Goal: Task Accomplishment & Management: Complete application form

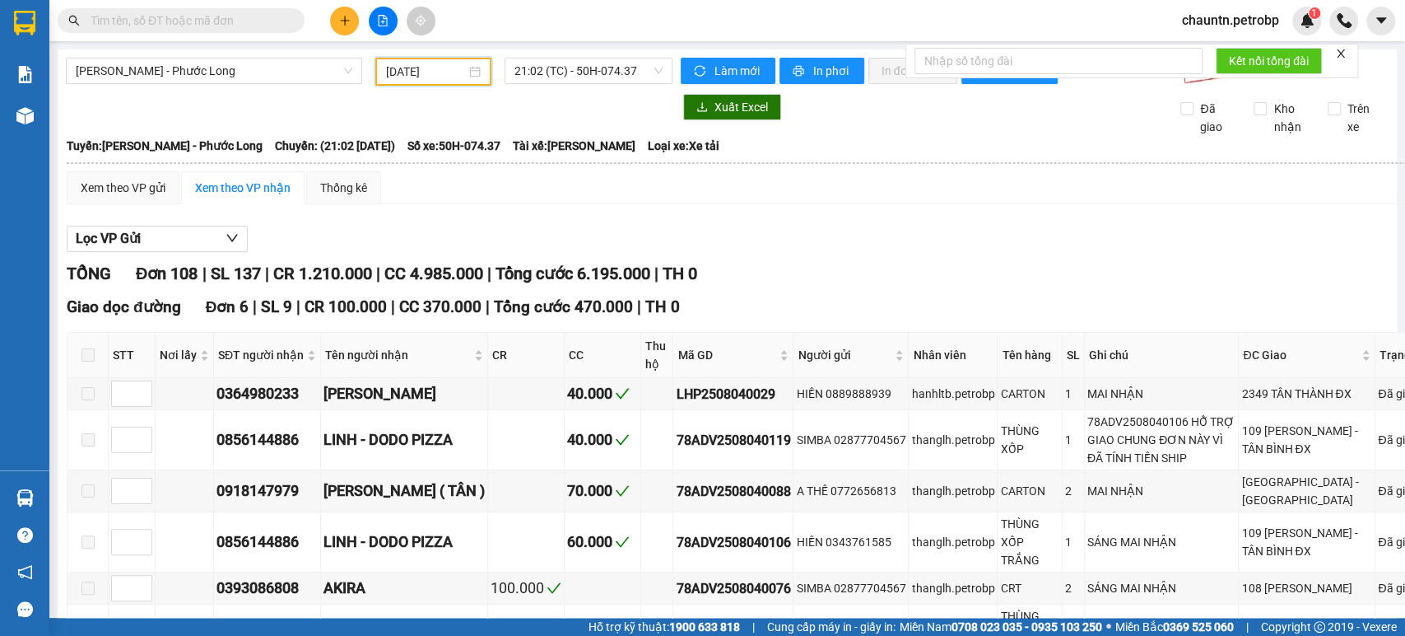
click at [431, 70] on input "04/08/2025" at bounding box center [426, 72] width 80 height 18
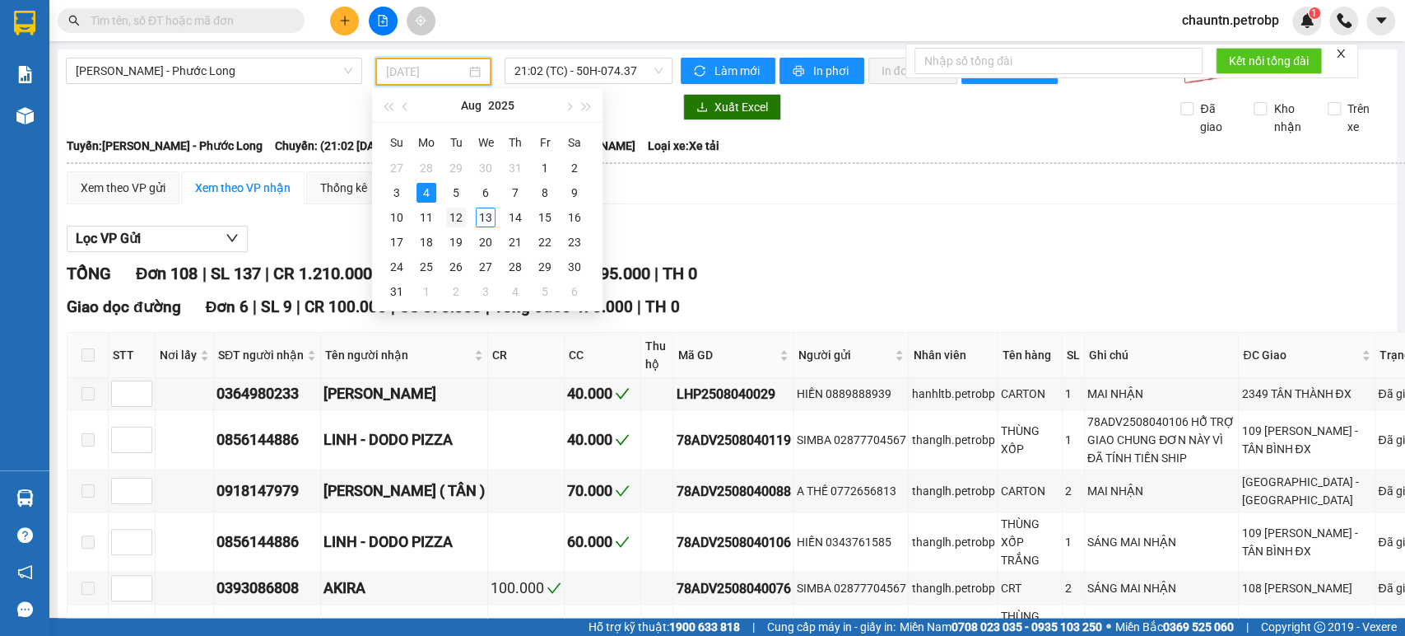
click at [463, 216] on div "12" at bounding box center [456, 217] width 20 height 20
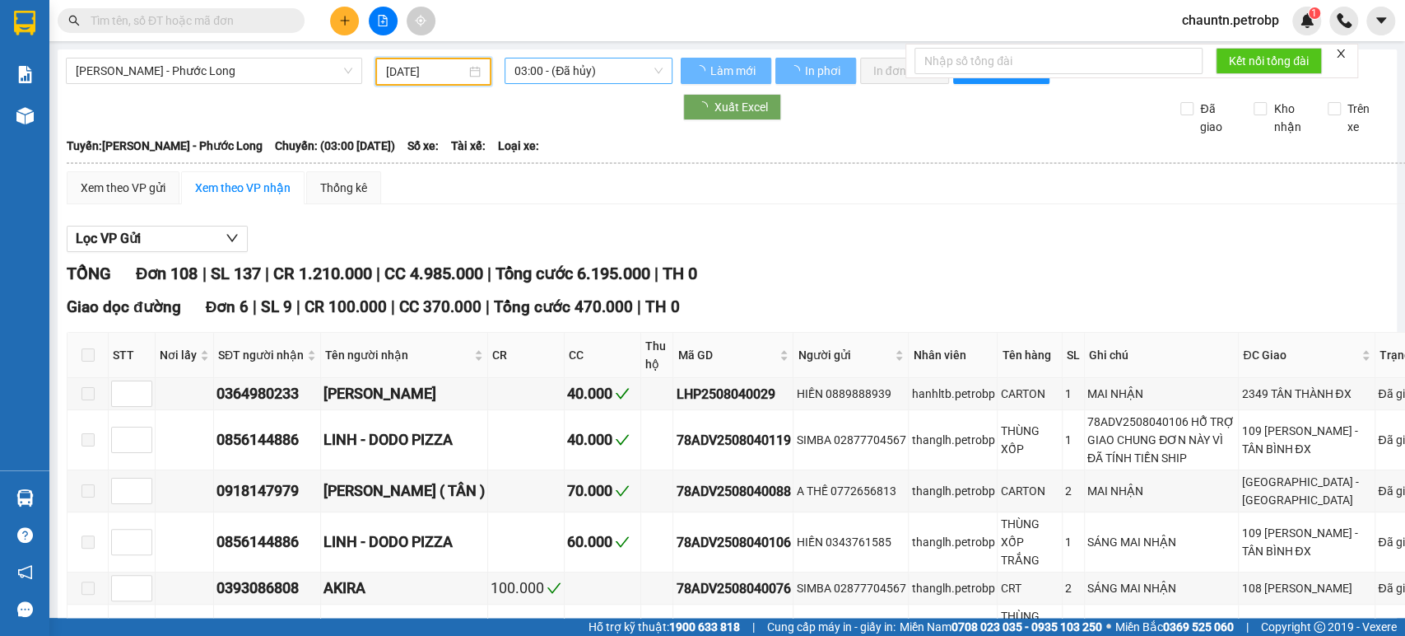
type input "12/08/2025"
click at [610, 72] on span "03:00 - (Đã hủy)" at bounding box center [588, 70] width 147 height 25
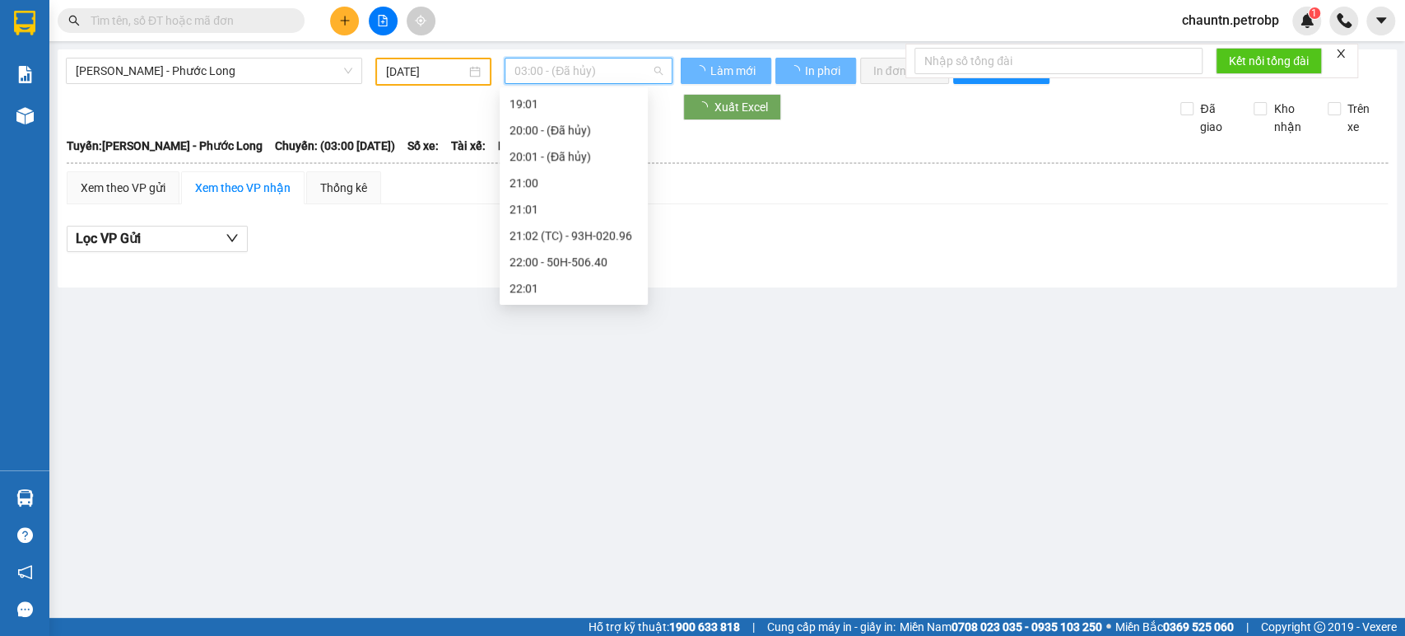
scroll to position [26, 0]
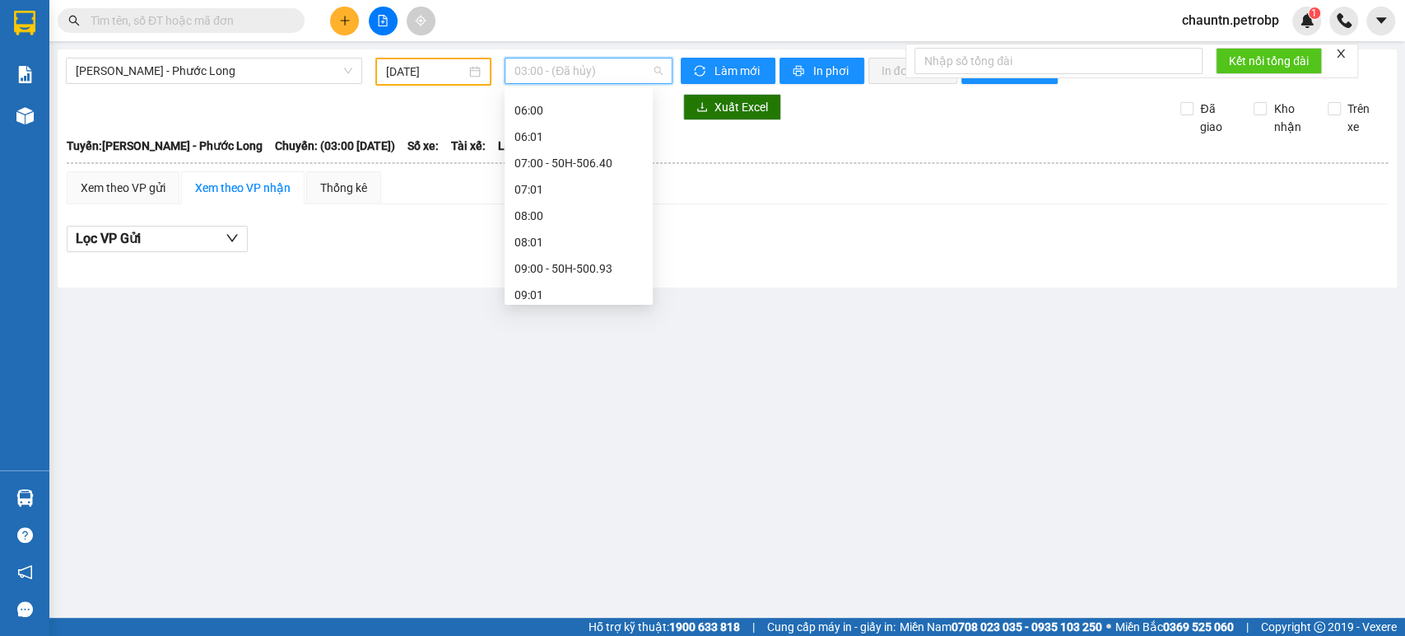
scroll to position [209, 0]
click at [599, 63] on span "03:00 - (Đã hủy)" at bounding box center [588, 70] width 147 height 25
click at [592, 203] on div "09:02 (TC) - 50H-074.37" at bounding box center [579, 198] width 128 height 18
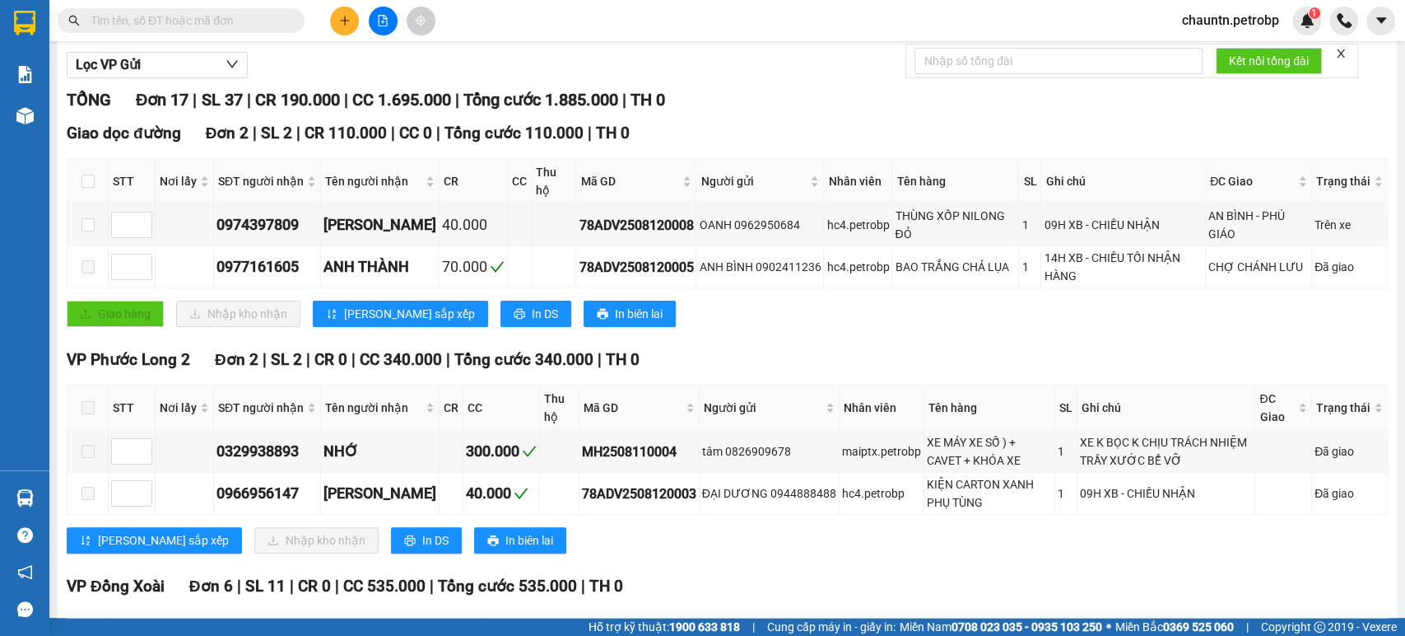
scroll to position [274, 0]
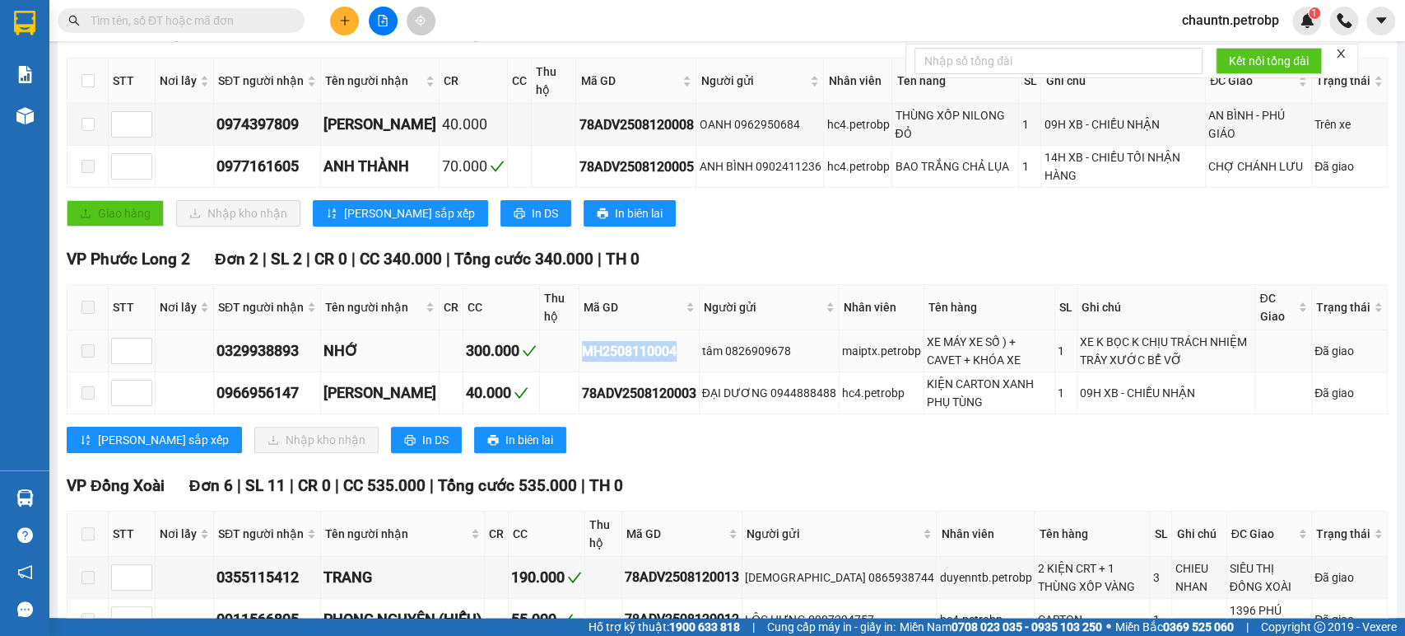
drag, startPoint x: 658, startPoint y: 358, endPoint x: 564, endPoint y: 370, distance: 94.7
click at [580, 370] on td "MH2508110004" at bounding box center [640, 351] width 120 height 42
copy div "MH2508110004"
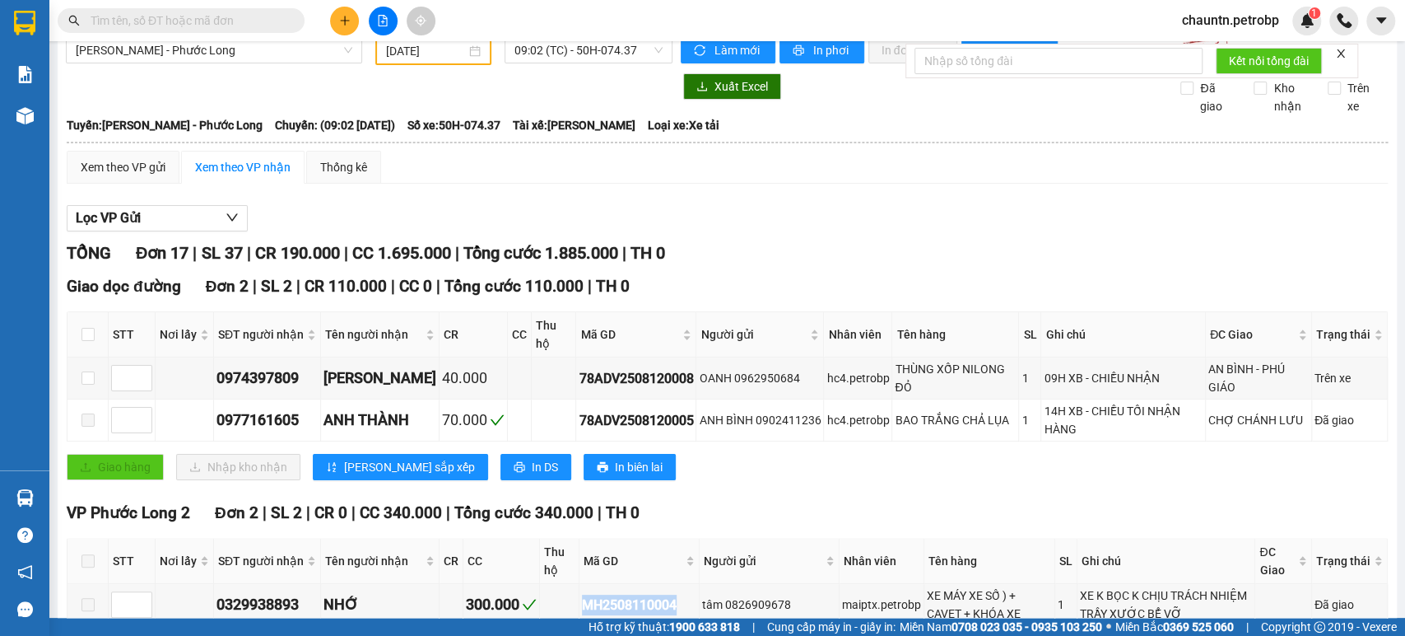
scroll to position [0, 0]
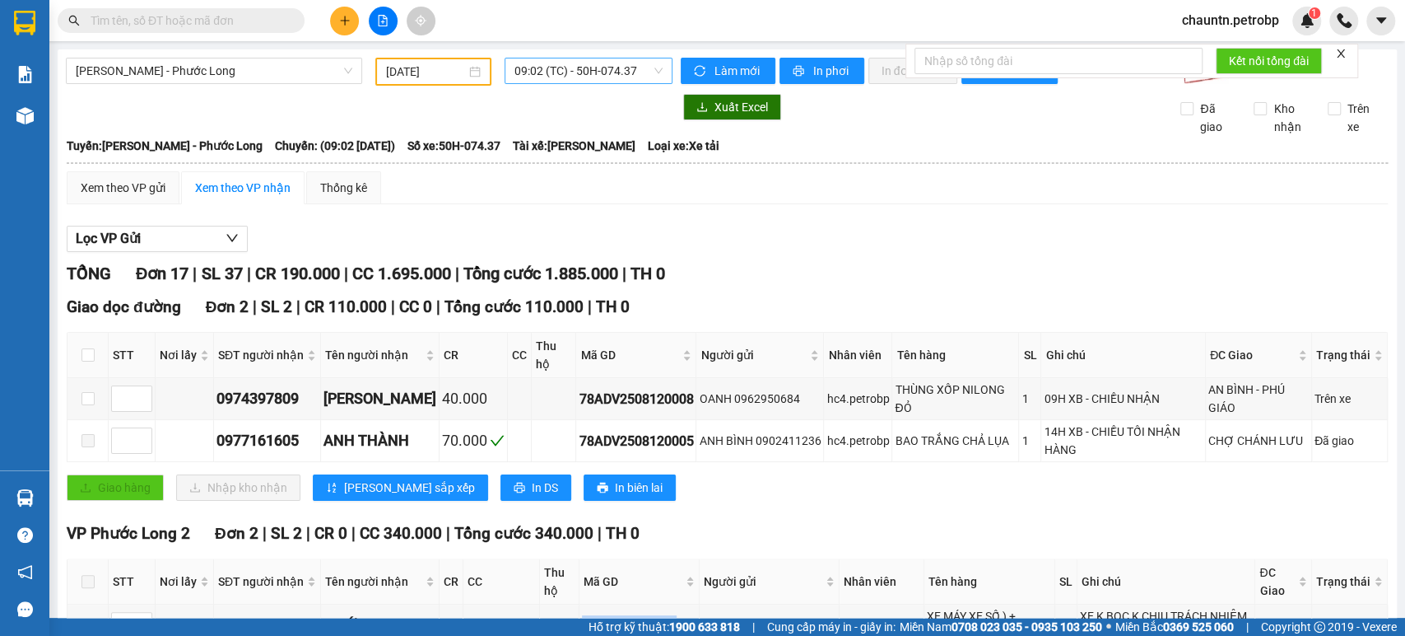
click at [566, 75] on span "09:02 (TC) - 50H-074.37" at bounding box center [588, 70] width 147 height 25
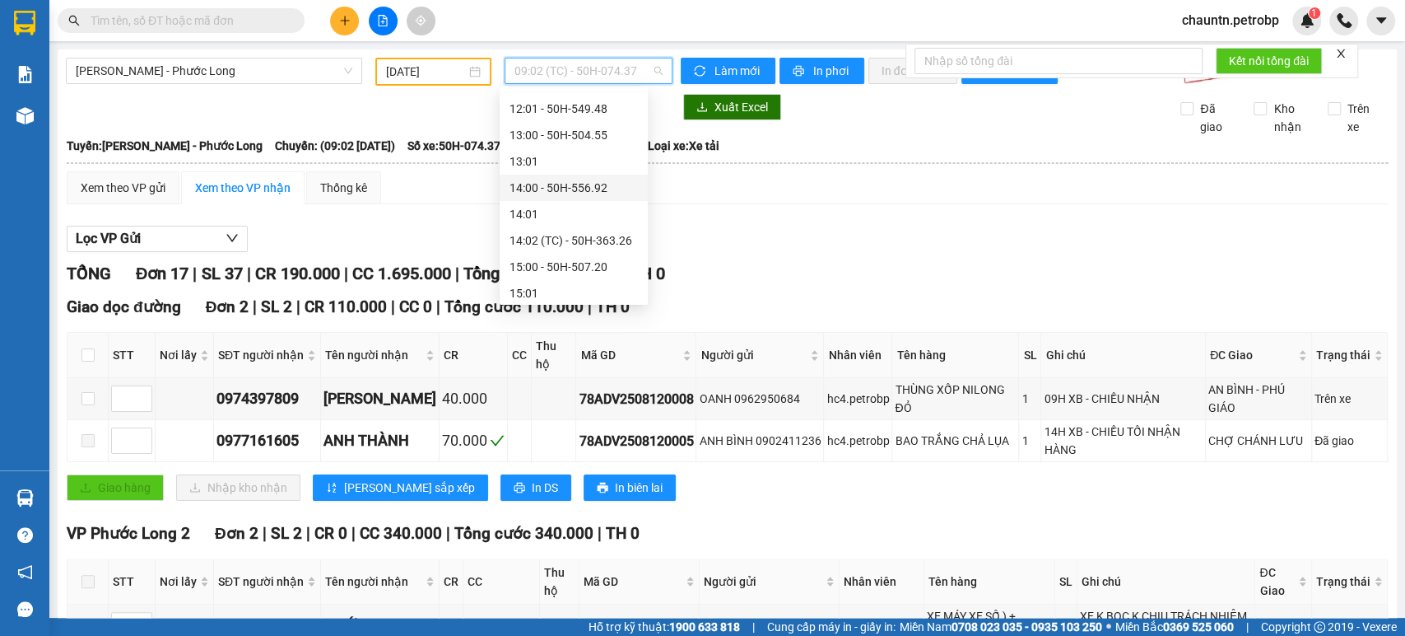
scroll to position [575, 0]
click at [579, 221] on div "14:02 (TC) - 50H-363.26" at bounding box center [574, 214] width 128 height 18
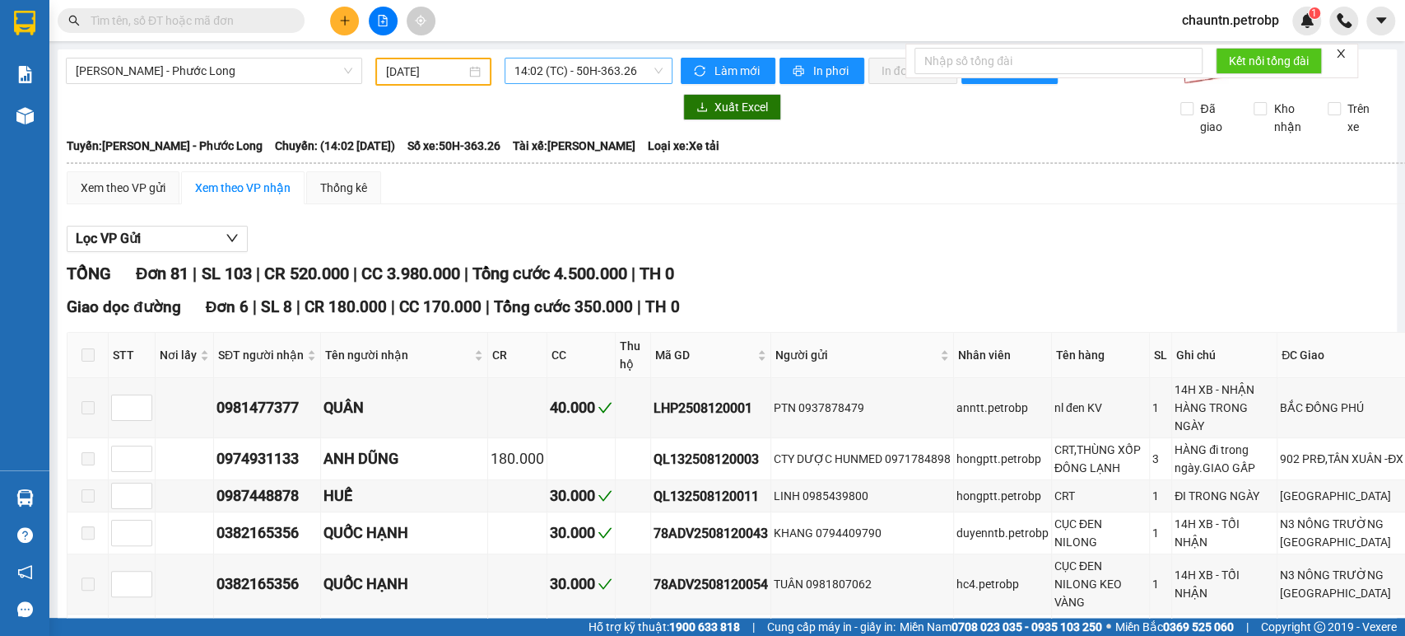
click at [619, 77] on span "14:02 (TC) - 50H-363.26" at bounding box center [588, 70] width 147 height 25
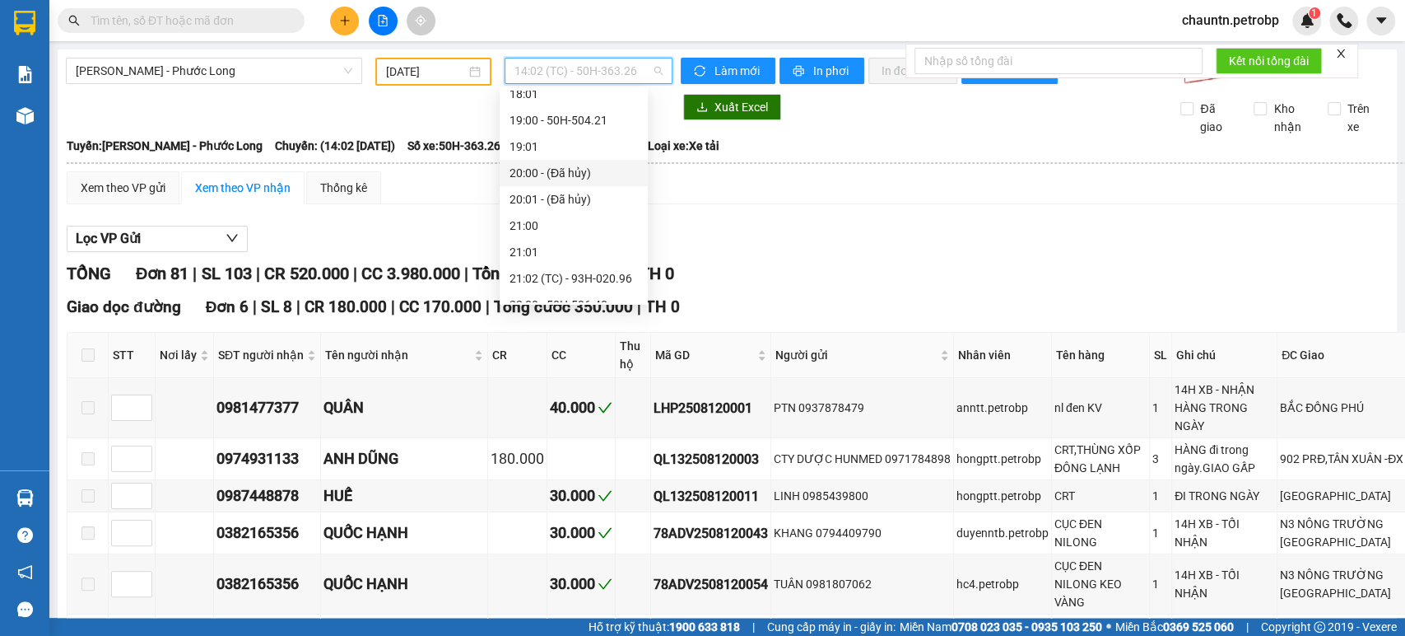
scroll to position [941, 0]
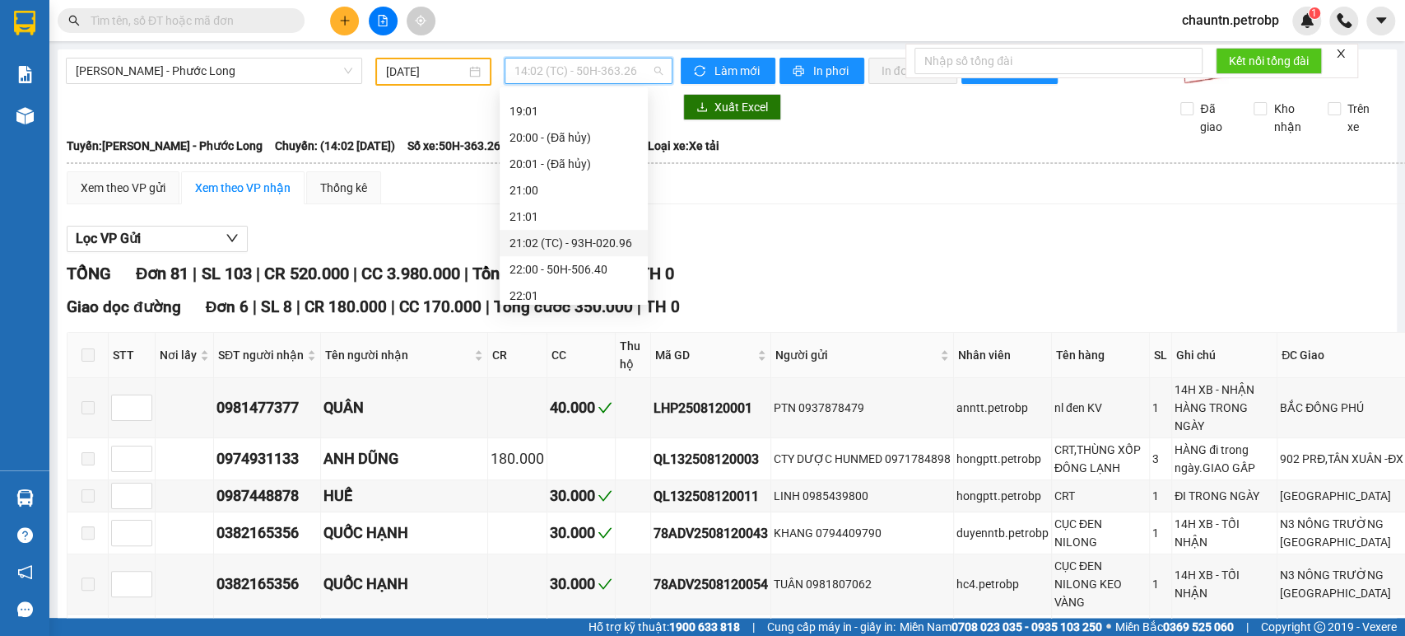
click at [588, 242] on div "21:02 (TC) - 93H-020.96" at bounding box center [574, 243] width 128 height 18
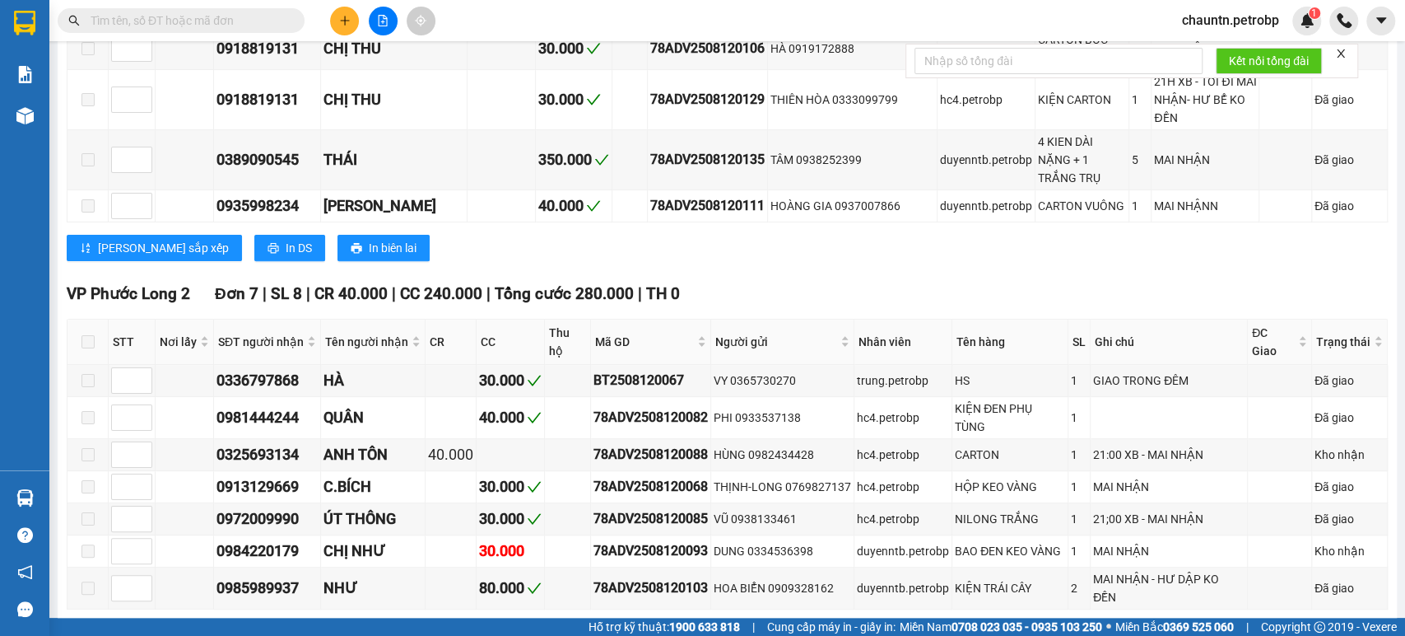
scroll to position [4573, 0]
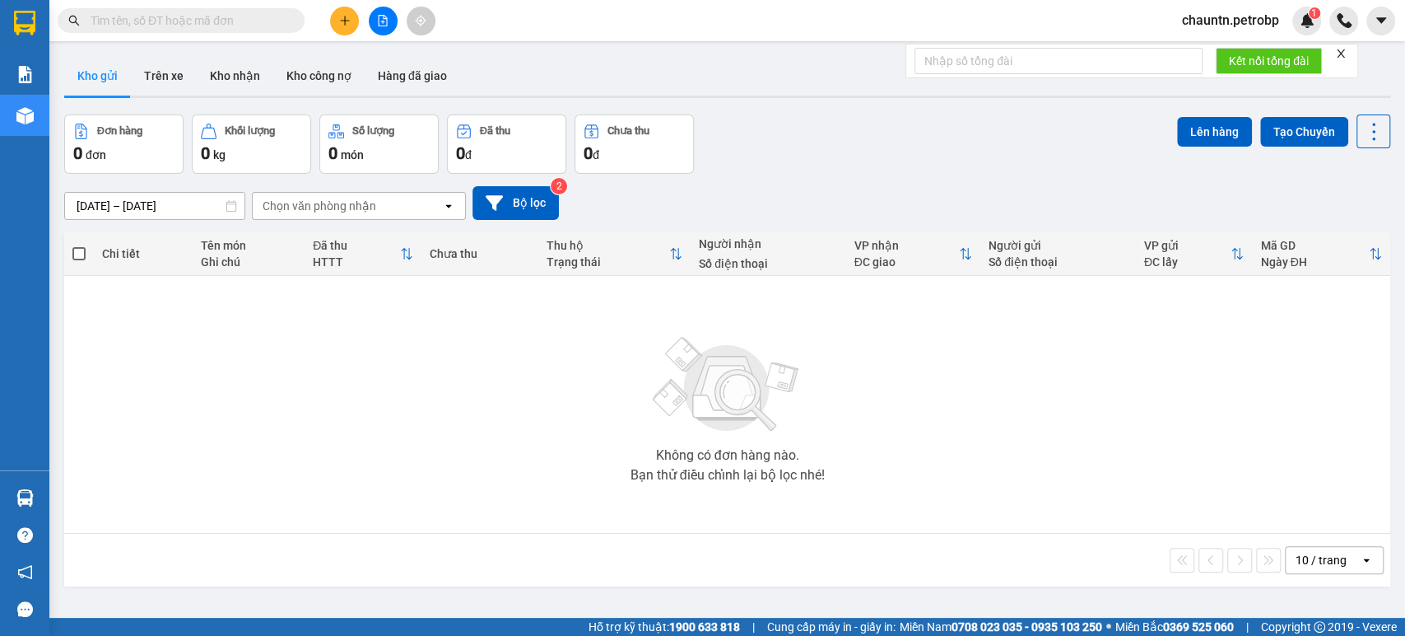
click at [175, 15] on input "text" at bounding box center [188, 21] width 194 height 18
paste input "MH2508110004"
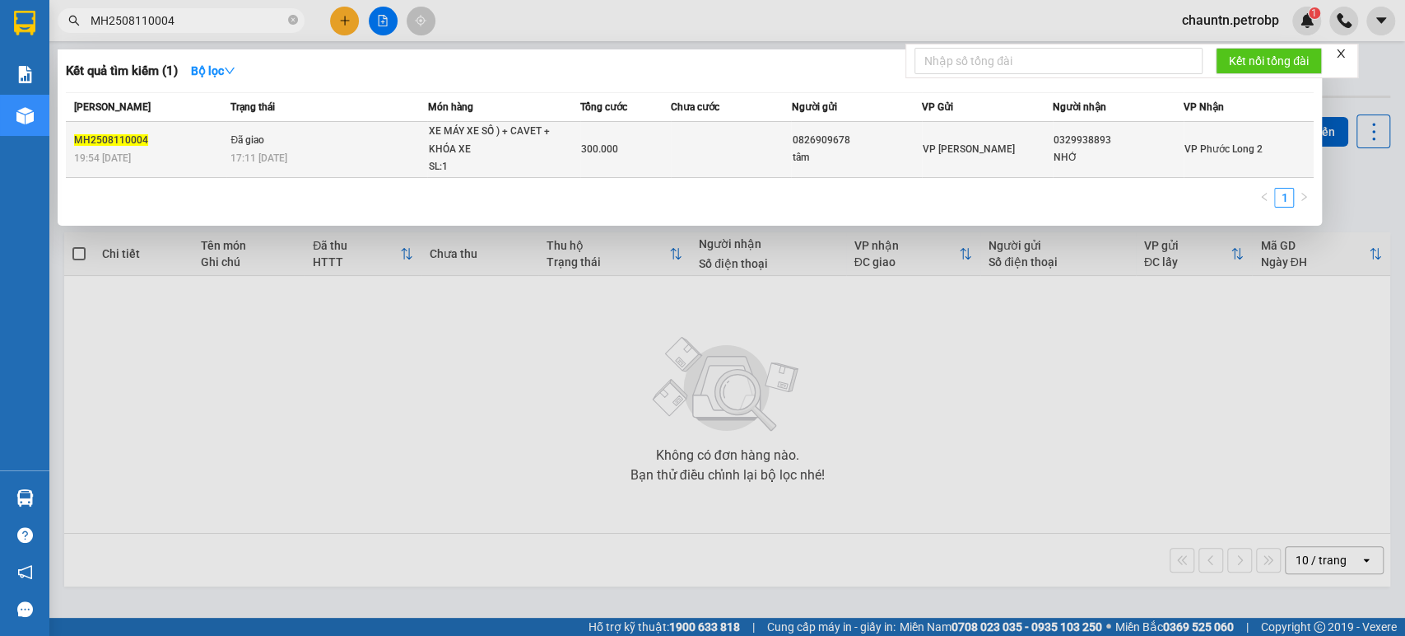
type input "MH2508110004"
click at [600, 147] on span "300.000" at bounding box center [599, 149] width 37 height 12
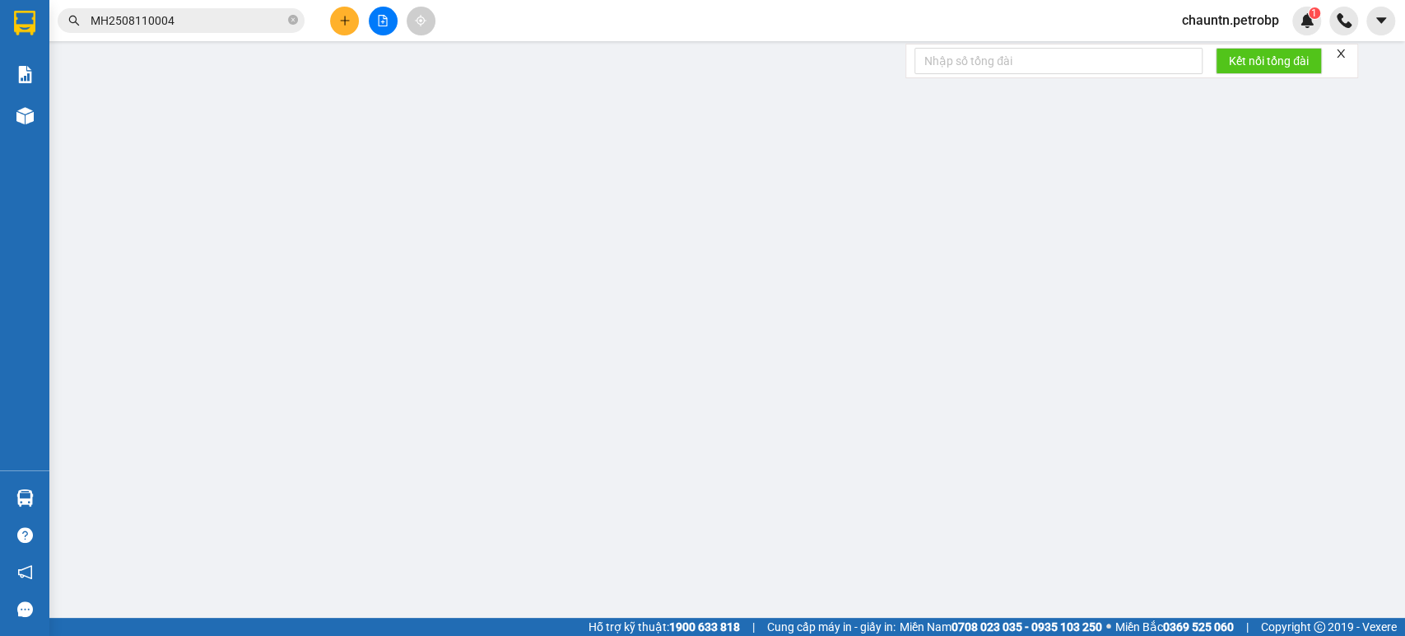
type input "0826909678"
type input "tâm"
type input "0329938893"
type input "NHỚ"
type input "300.000"
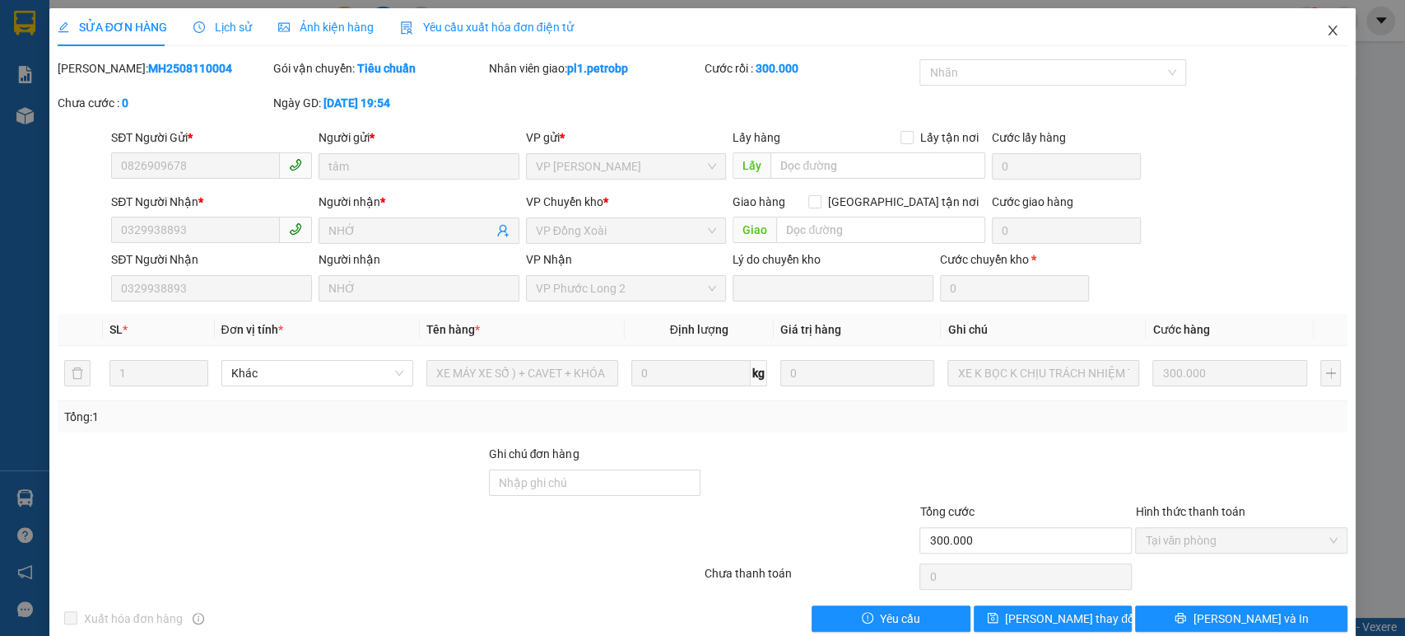
click at [1326, 29] on icon "close" at bounding box center [1332, 30] width 13 height 13
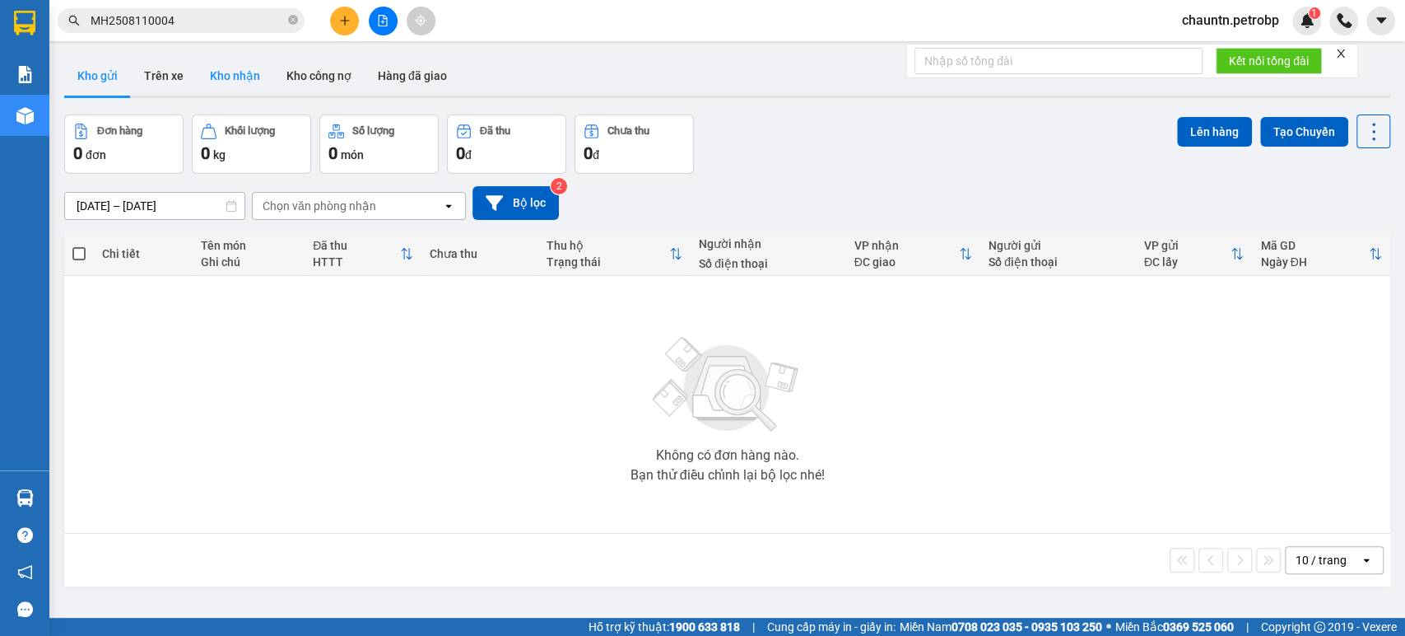
click at [260, 77] on button "Kho nhận" at bounding box center [235, 76] width 77 height 40
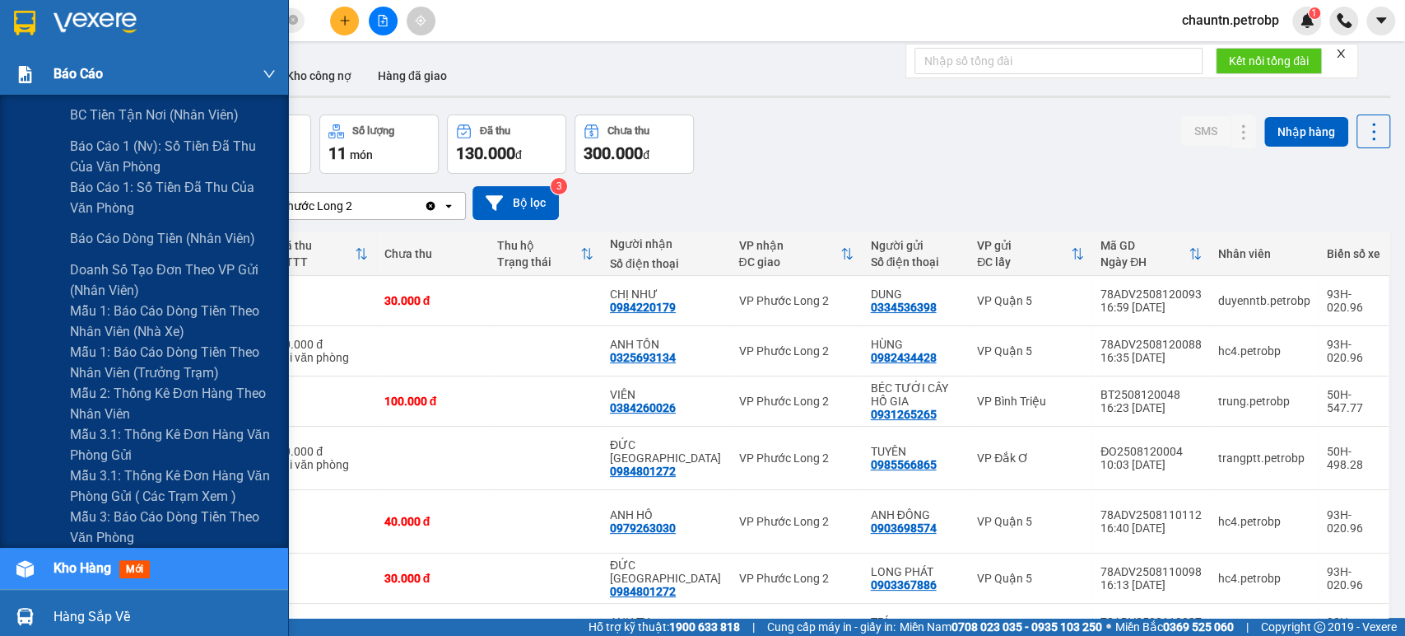
click at [32, 69] on img at bounding box center [24, 74] width 17 height 17
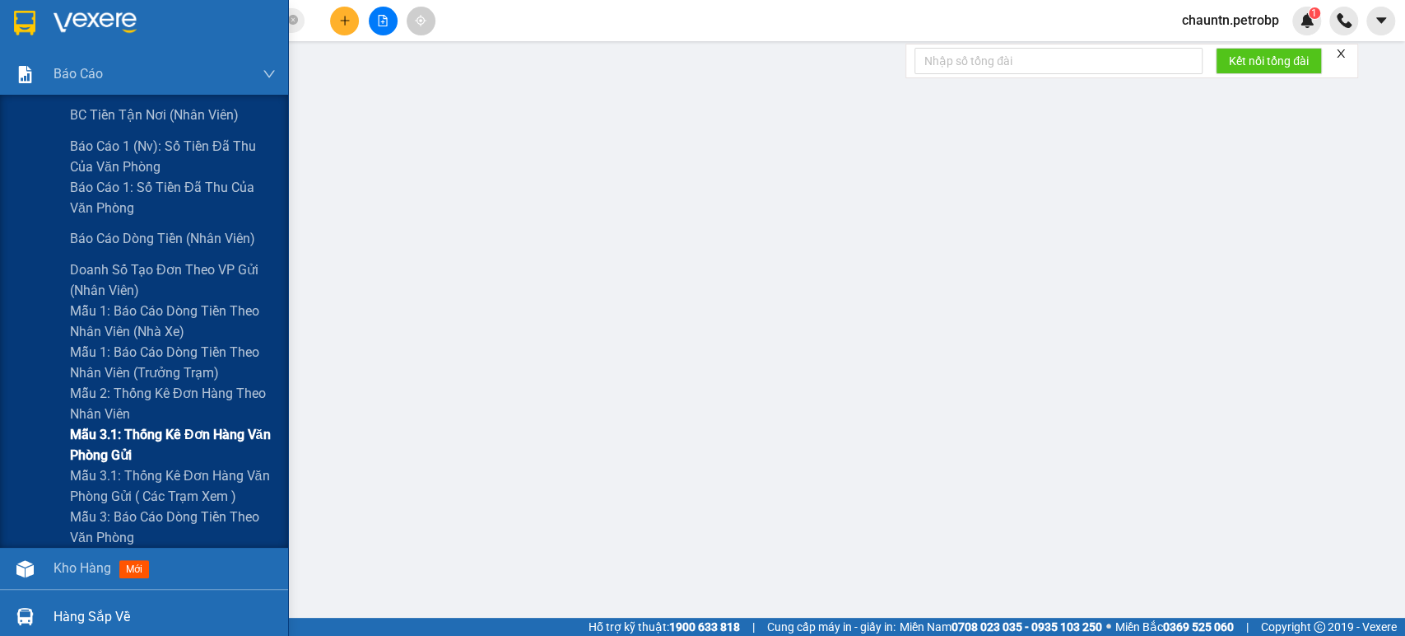
click at [155, 431] on span "Mẫu 3.1: Thống kê đơn hàng văn phòng gửi" at bounding box center [173, 444] width 206 height 41
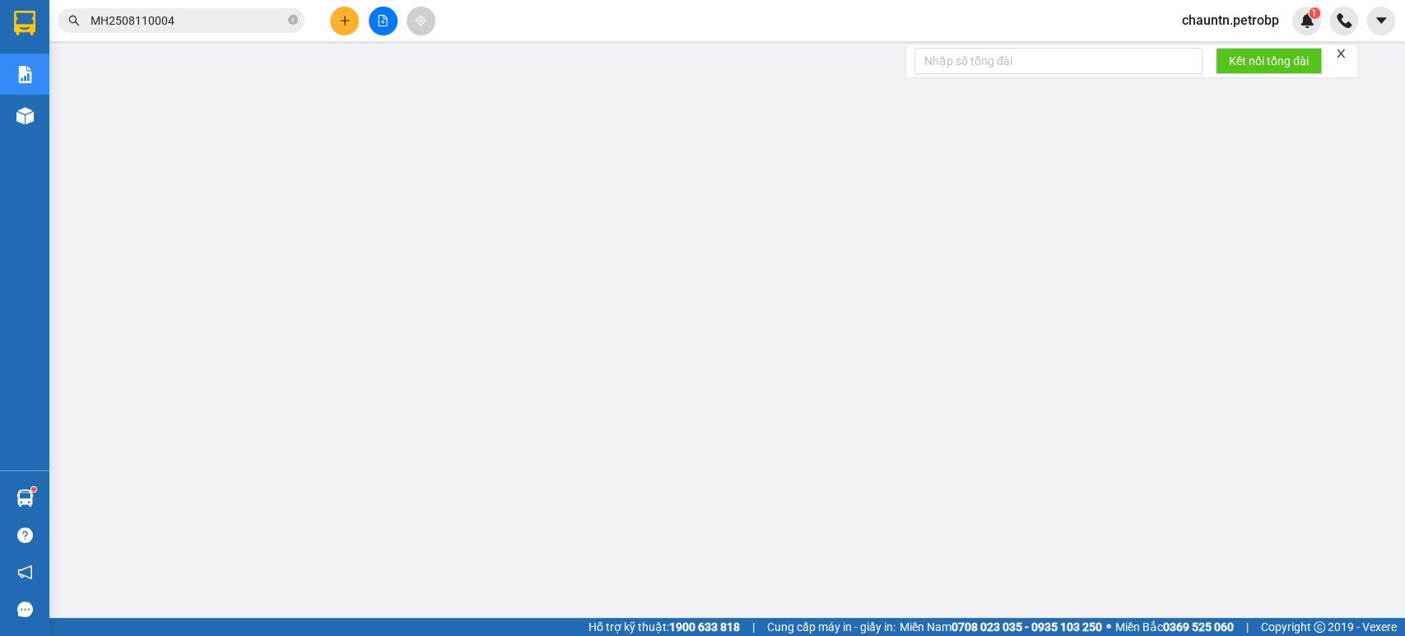
click at [188, 13] on input "MH2508110004" at bounding box center [188, 21] width 194 height 18
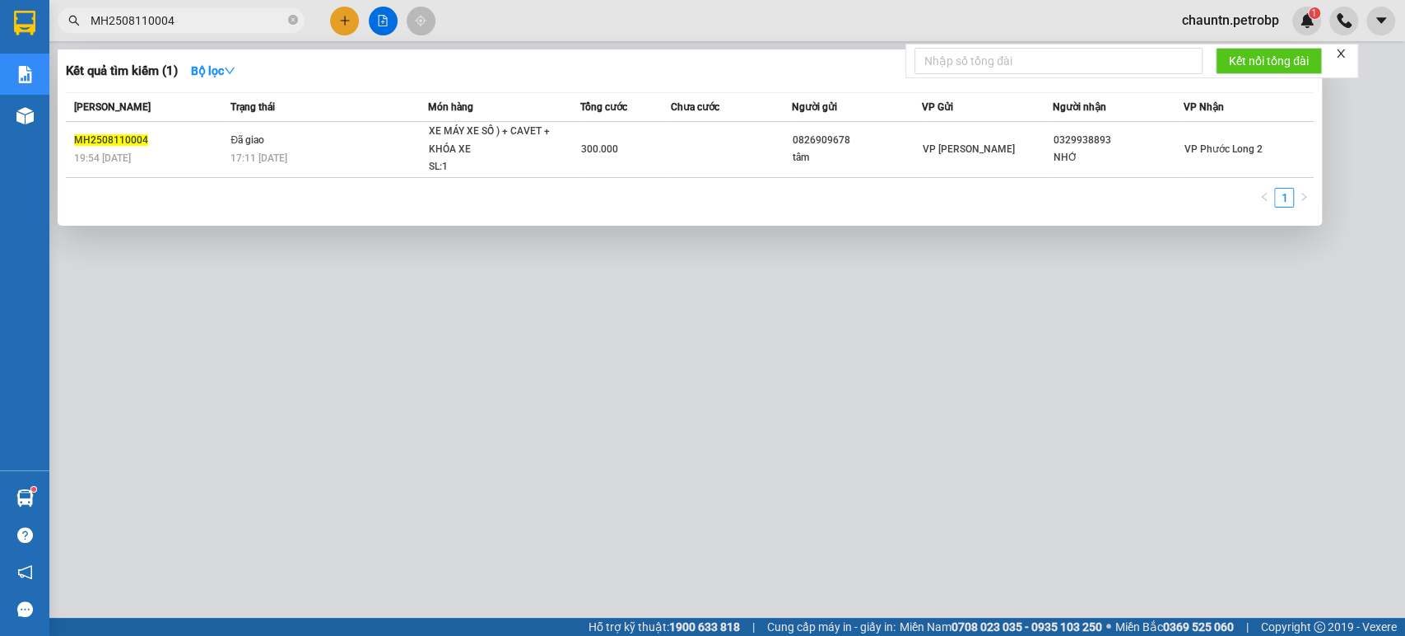
click at [188, 13] on input "MH2508110004" at bounding box center [188, 21] width 194 height 18
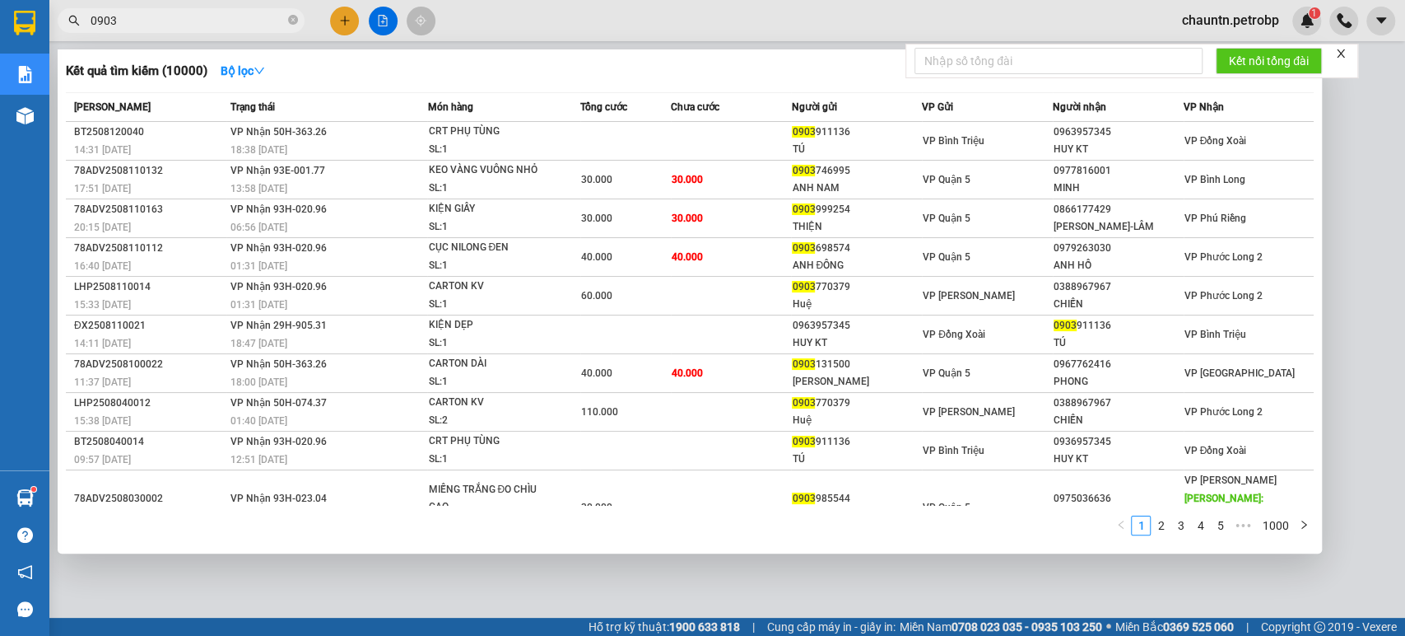
click at [202, 30] on span "0903" at bounding box center [181, 20] width 247 height 25
click at [196, 15] on input "0903" at bounding box center [188, 21] width 194 height 18
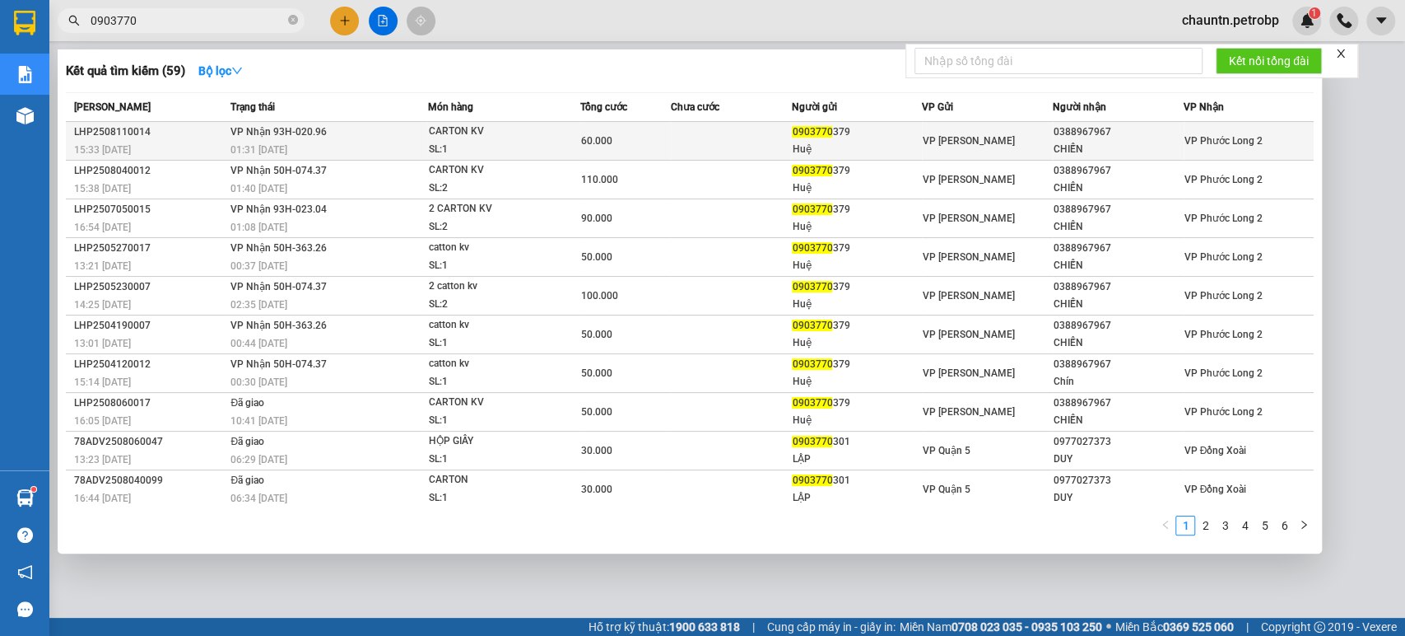
type input "0903770"
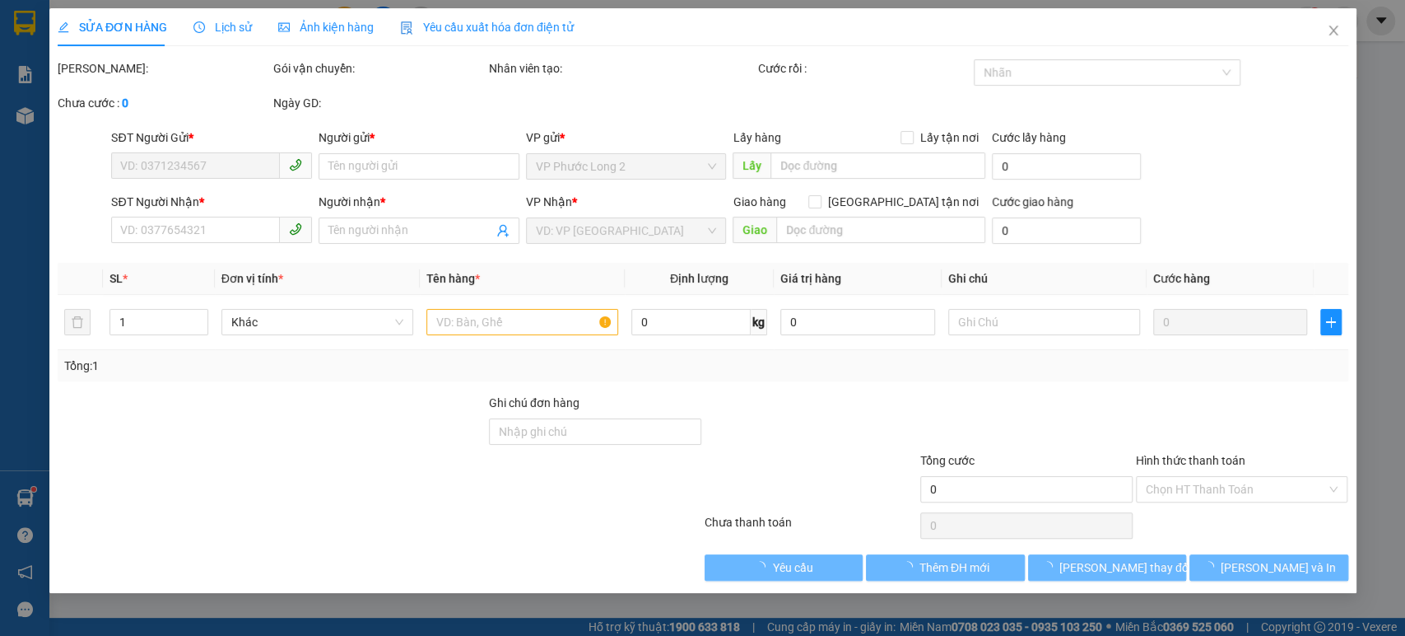
type input "0903770379"
type input "Huệ"
type input "0388967967"
type input "CHIẾN"
type input "60.000"
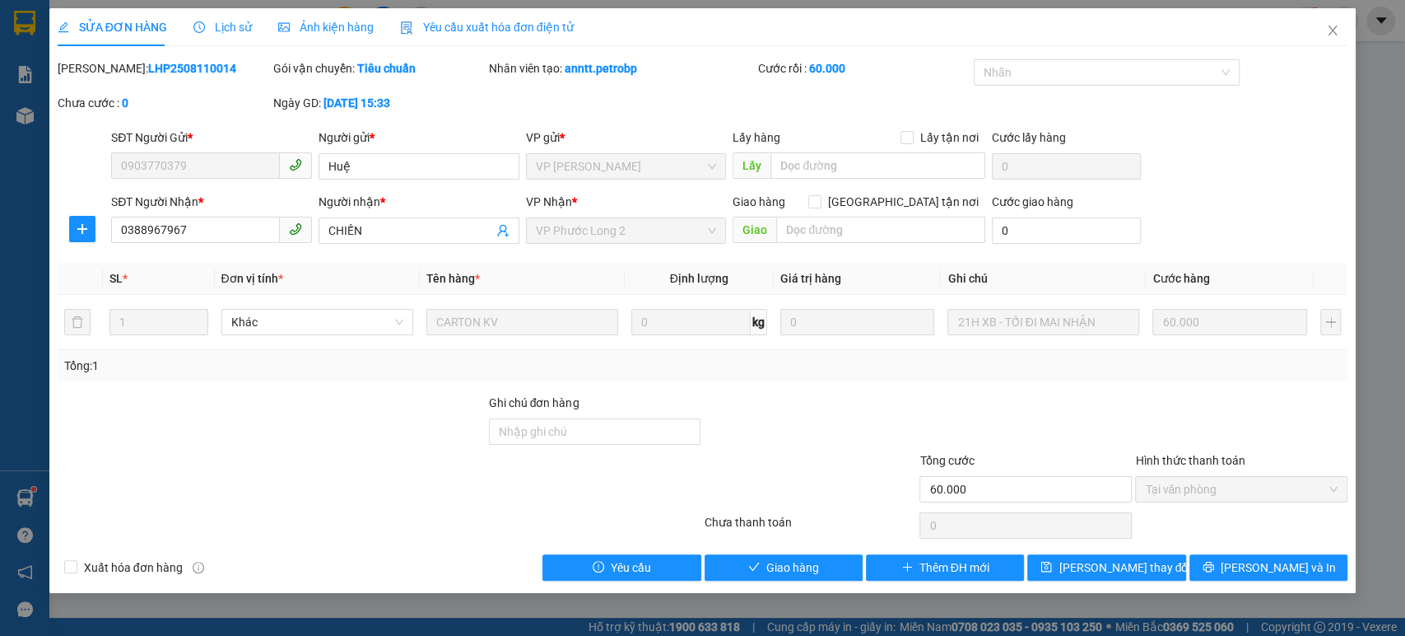
click at [876, 410] on div at bounding box center [810, 423] width 216 height 58
click at [1041, 235] on input "0" at bounding box center [1066, 230] width 149 height 26
click at [855, 242] on input "text" at bounding box center [880, 230] width 209 height 26
click at [1334, 33] on icon "close" at bounding box center [1333, 31] width 9 height 10
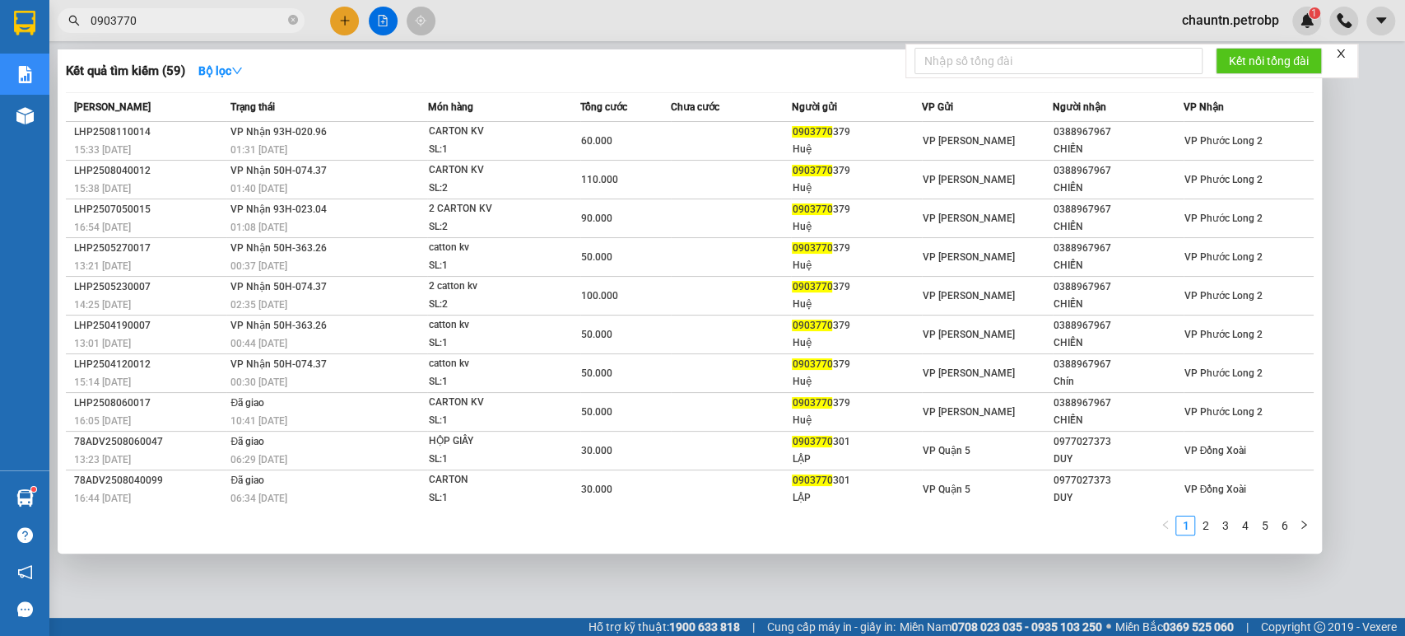
click at [202, 16] on input "0903770" at bounding box center [188, 21] width 194 height 18
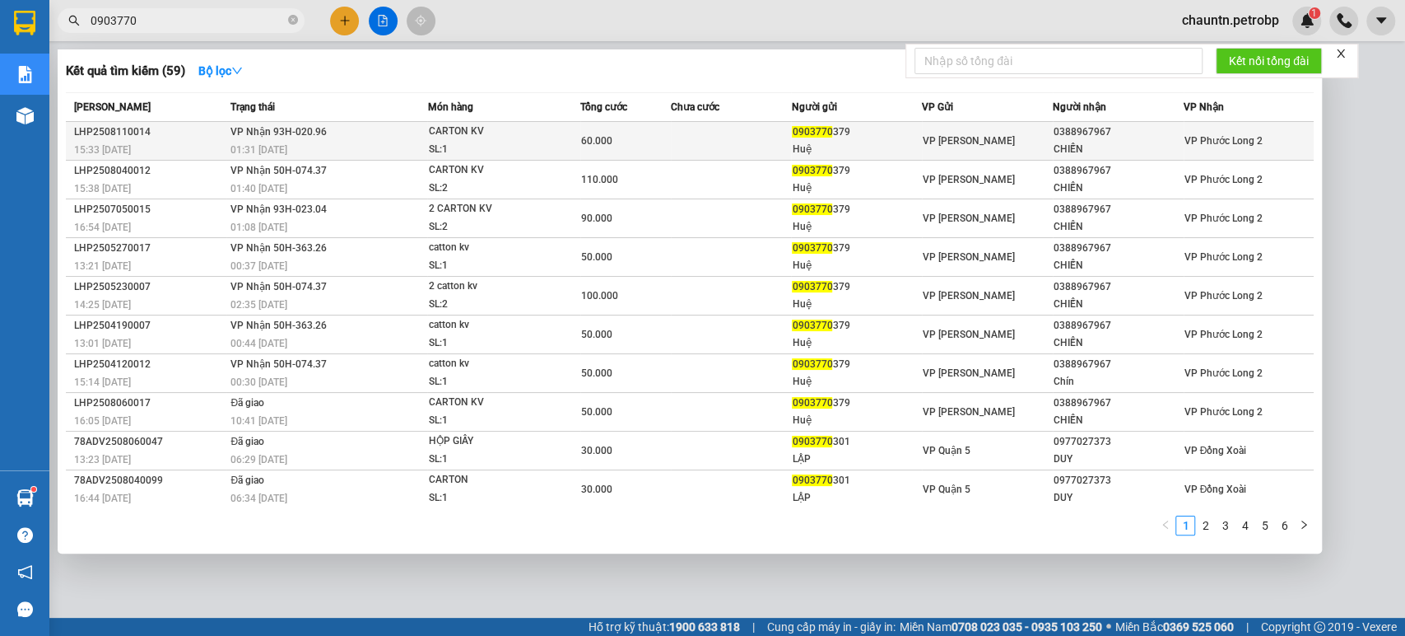
click at [364, 133] on td "VP Nhận 93H-020.96 01:31 [DATE]" at bounding box center [326, 141] width 201 height 39
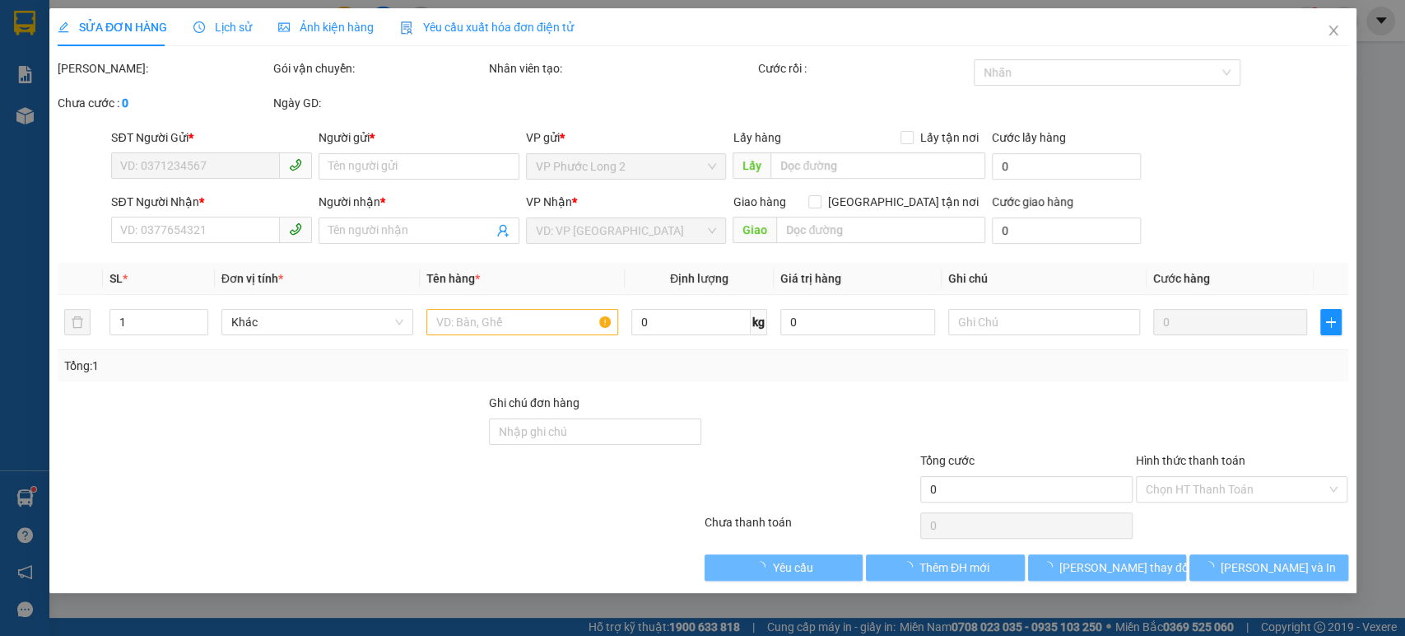
type input "0903770379"
type input "Huệ"
type input "0388967967"
type input "CHIẾN"
type input "NGÃ 3 PHƯỚC QUẢ"
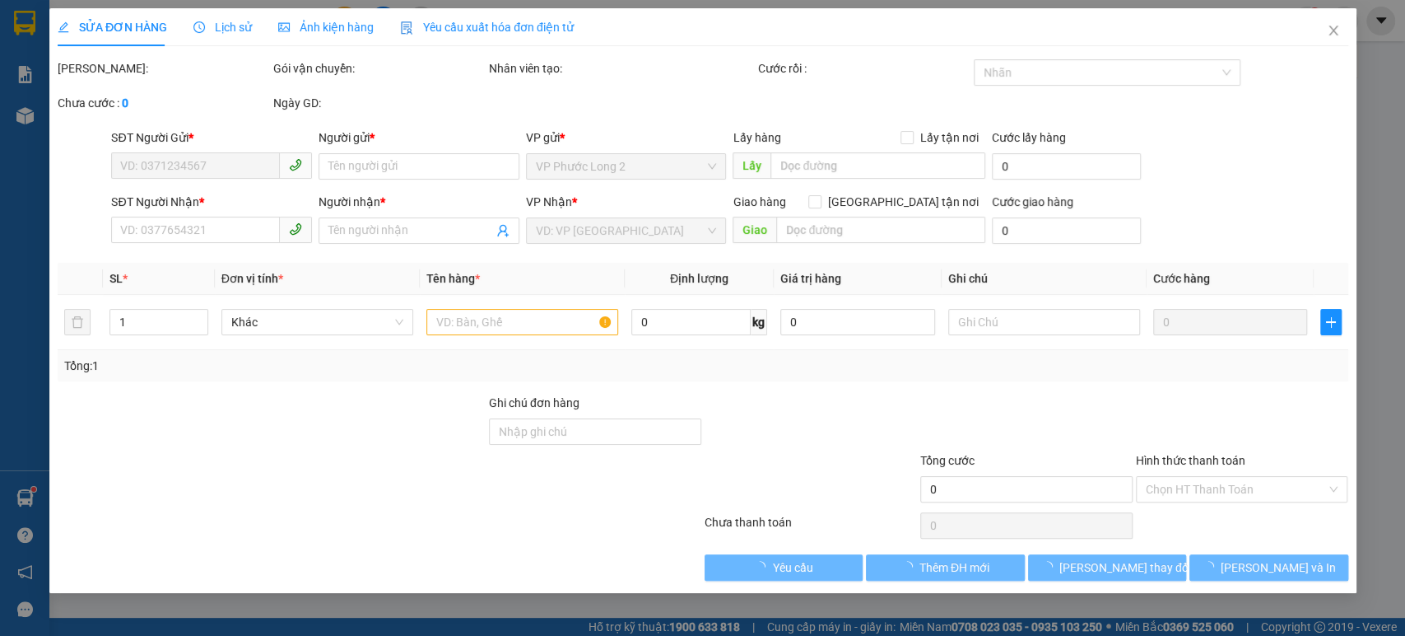
type input "80.000"
type input "140.000"
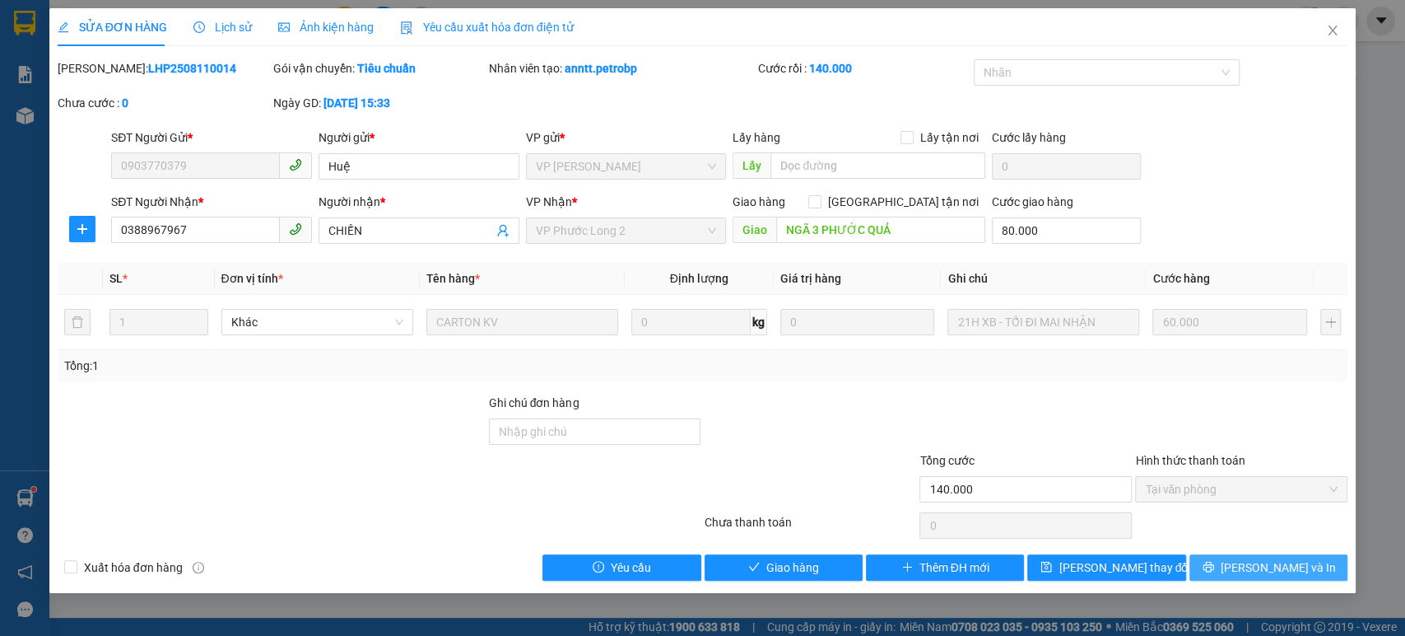
click at [1274, 566] on span "[PERSON_NAME] và In" at bounding box center [1278, 567] width 115 height 18
